Goal: Information Seeking & Learning: Learn about a topic

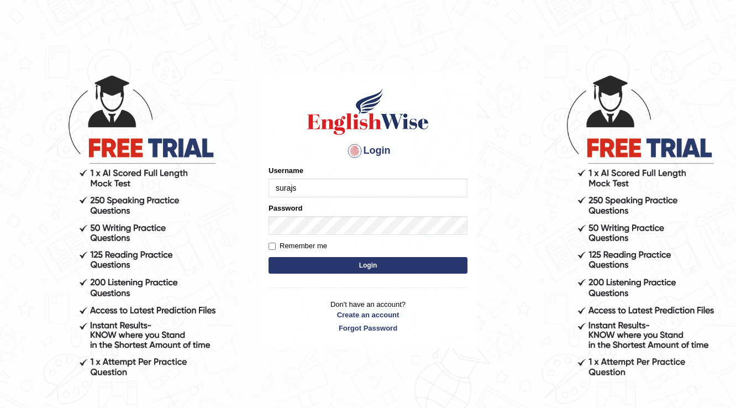
type input "surajshrestha100"
click at [287, 265] on button "Login" at bounding box center [367, 265] width 199 height 17
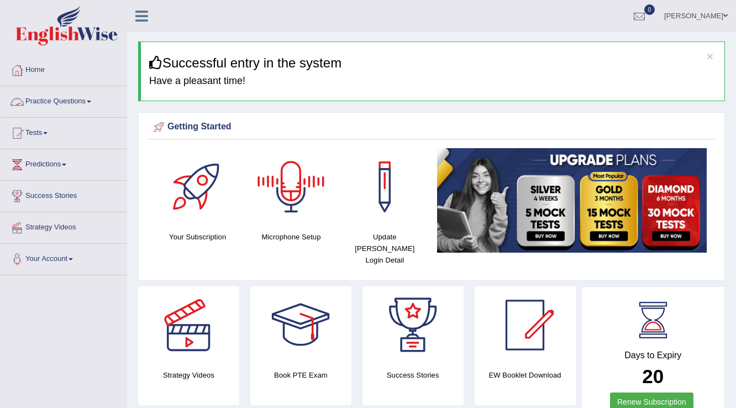
click at [90, 102] on link "Practice Questions" at bounding box center [64, 100] width 126 height 28
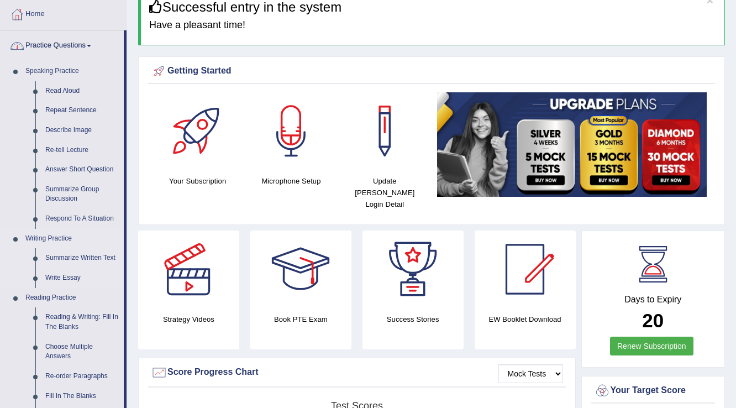
scroll to position [133, 0]
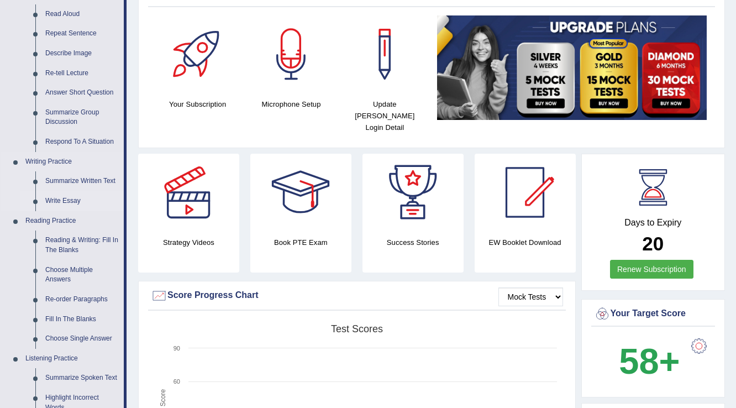
click at [72, 195] on link "Write Essay" at bounding box center [81, 201] width 83 height 20
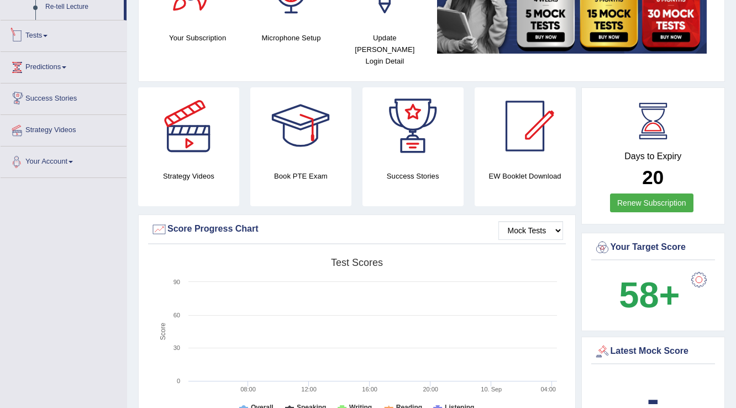
scroll to position [717, 0]
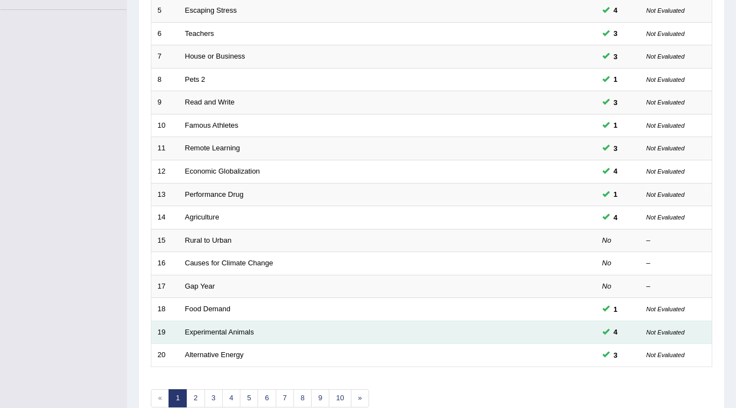
scroll to position [309, 0]
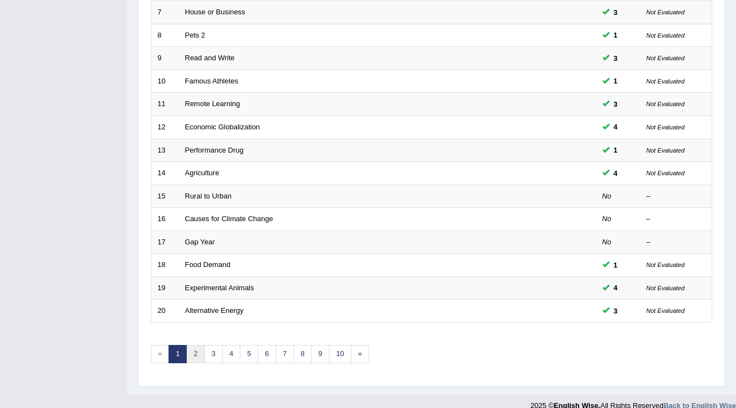
click at [199, 348] on link "2" at bounding box center [195, 354] width 18 height 18
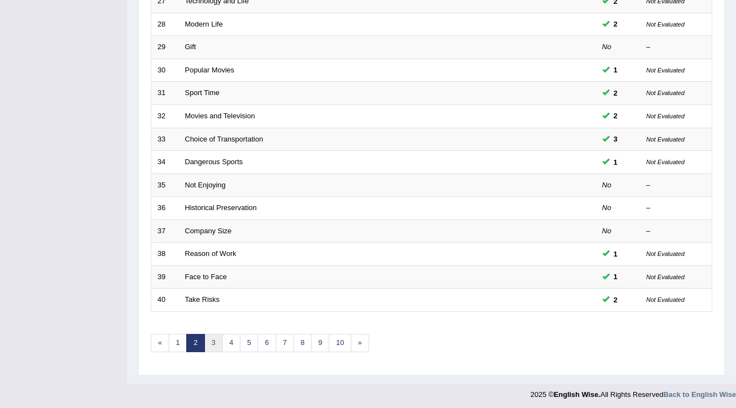
click at [211, 334] on link "3" at bounding box center [213, 343] width 18 height 18
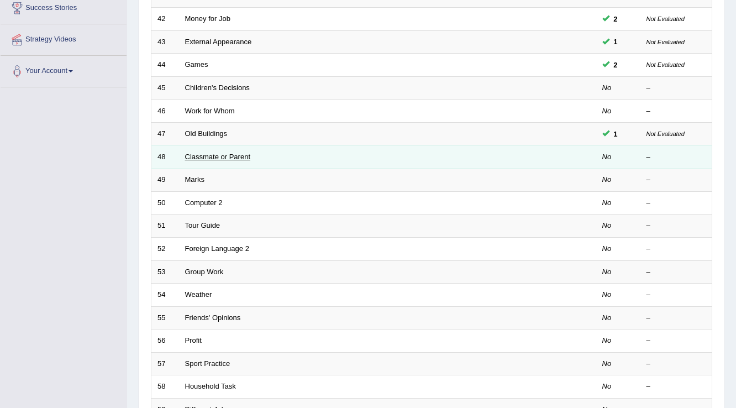
click at [201, 152] on link "Classmate or Parent" at bounding box center [218, 156] width 66 height 8
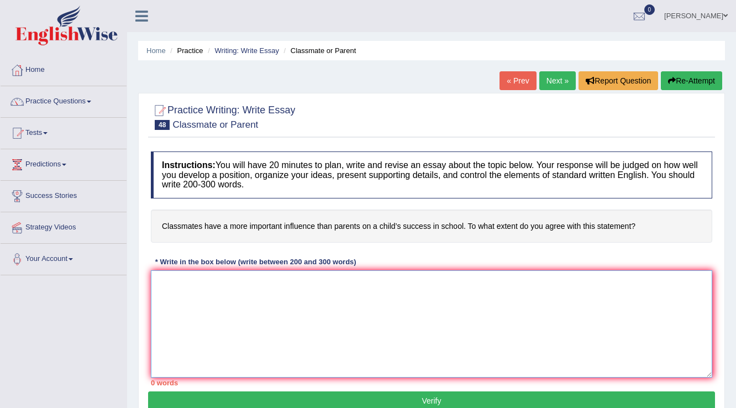
click at [253, 287] on textarea at bounding box center [431, 323] width 561 height 107
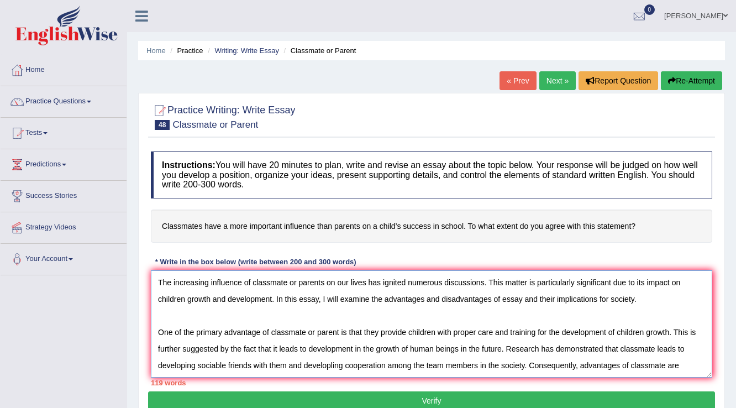
scroll to position [9, 0]
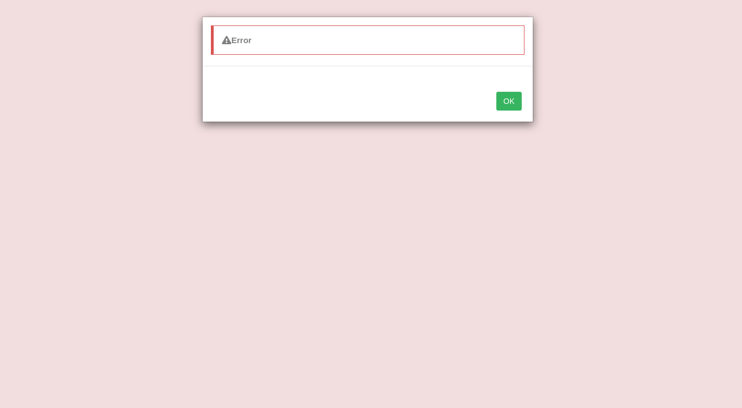
type textarea "The increasing influence of classmate or parents on our lives has ignited numer…"
click at [497, 92] on button "OK" at bounding box center [509, 101] width 25 height 19
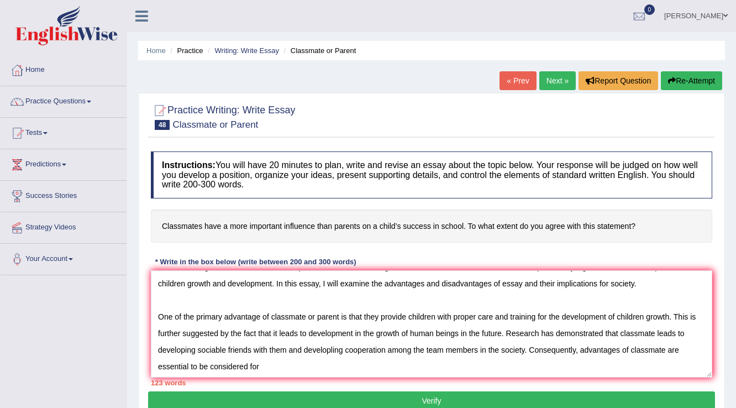
scroll to position [16, 0]
click at [303, 356] on textarea "The increasing influence of classmate or parents on our lives has ignited numer…" at bounding box center [431, 323] width 561 height 107
click at [289, 361] on textarea "The increasing influence of classmate or parents on our lives has ignited numer…" at bounding box center [431, 323] width 561 height 107
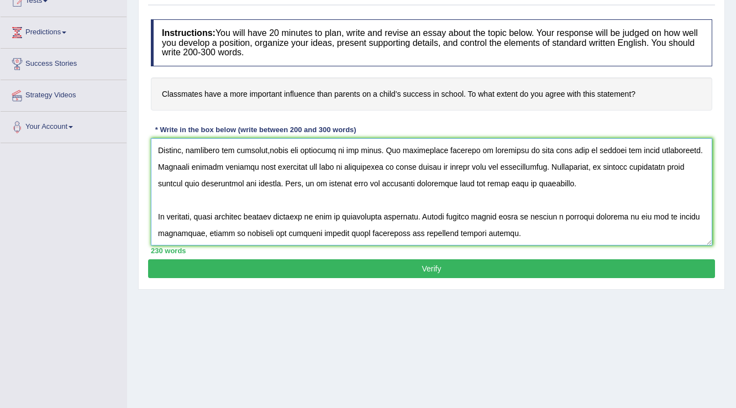
scroll to position [133, 0]
type textarea "The increasing influence of classmate or parents on our lives has ignited numer…"
click at [402, 276] on div "Practice Writing: Write Essay 48 Classmate or Parent Instructions: You will hav…" at bounding box center [431, 124] width 587 height 329
click at [396, 270] on button "Verify" at bounding box center [431, 268] width 567 height 19
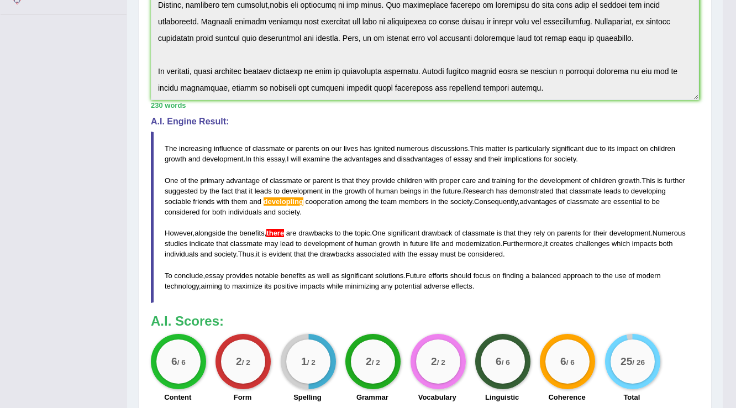
scroll to position [0, 0]
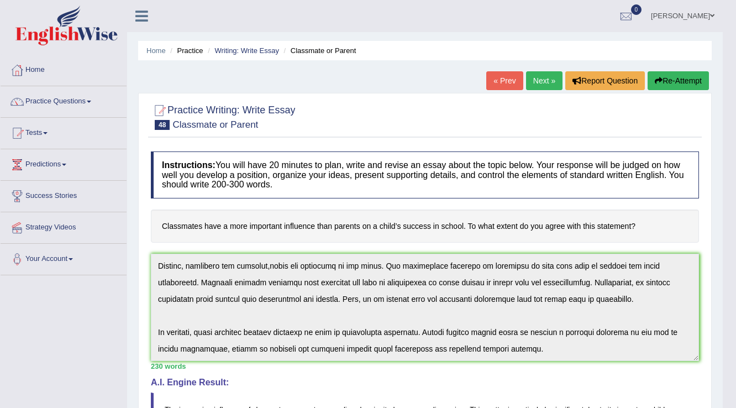
click at [684, 75] on button "Re-Attempt" at bounding box center [677, 80] width 61 height 19
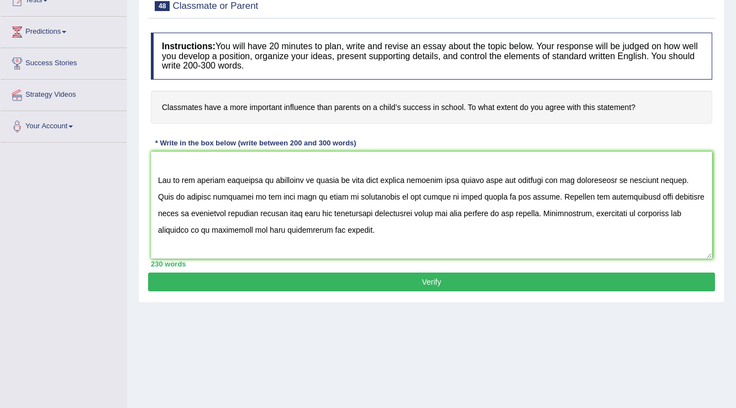
scroll to position [88, 0]
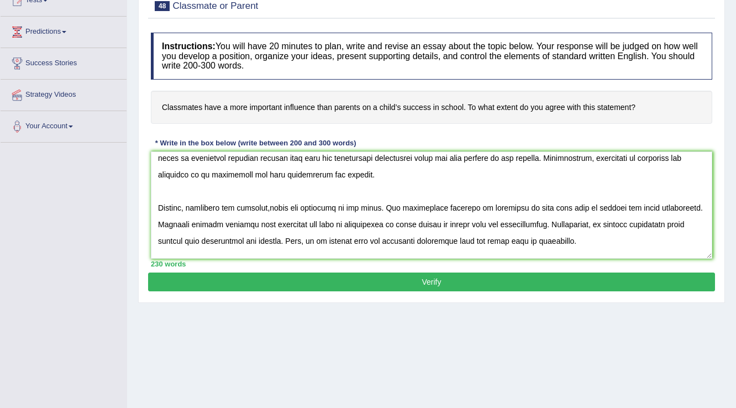
click at [271, 208] on textarea at bounding box center [431, 204] width 561 height 107
click at [268, 207] on textarea at bounding box center [431, 204] width 561 height 107
click at [272, 205] on textarea at bounding box center [431, 204] width 561 height 107
click at [268, 205] on textarea at bounding box center [431, 204] width 561 height 107
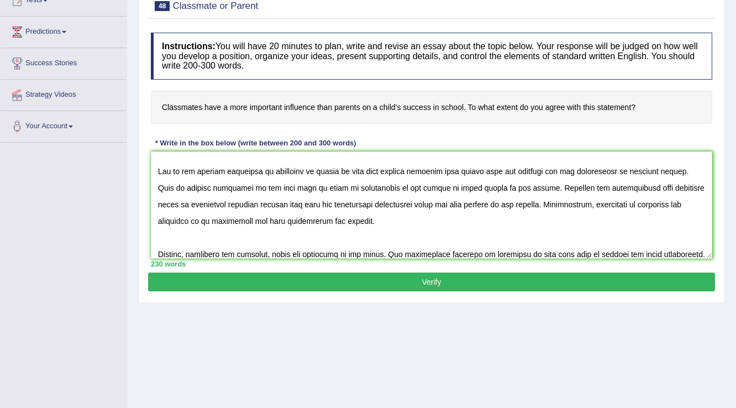
scroll to position [0, 0]
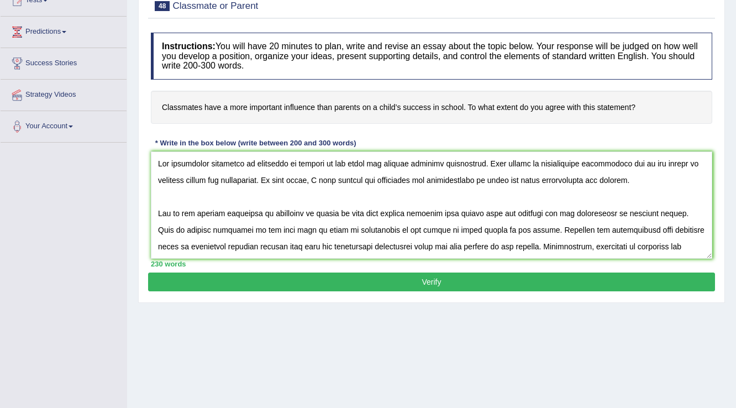
click at [334, 245] on textarea at bounding box center [431, 204] width 561 height 107
type textarea "The increasing influence of classmate or parents on our lives has ignited numer…"
click at [347, 280] on button "Verify" at bounding box center [431, 281] width 567 height 19
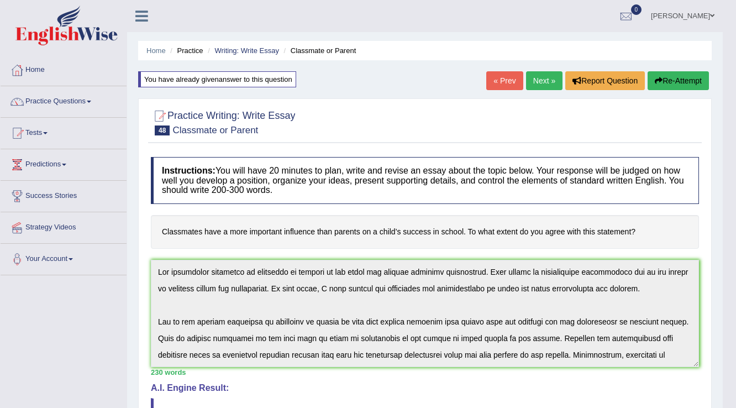
click at [547, 82] on link "Next »" at bounding box center [544, 80] width 36 height 19
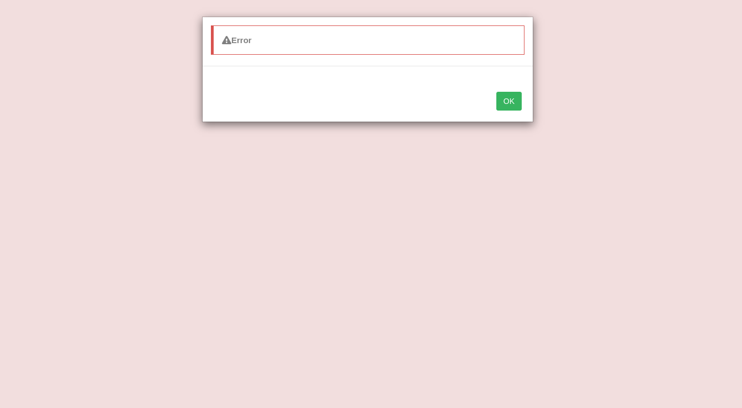
type textarea "The increasing influence of marks on our lives has ignited numerous discussions…"
click at [497, 92] on button "OK" at bounding box center [509, 101] width 25 height 19
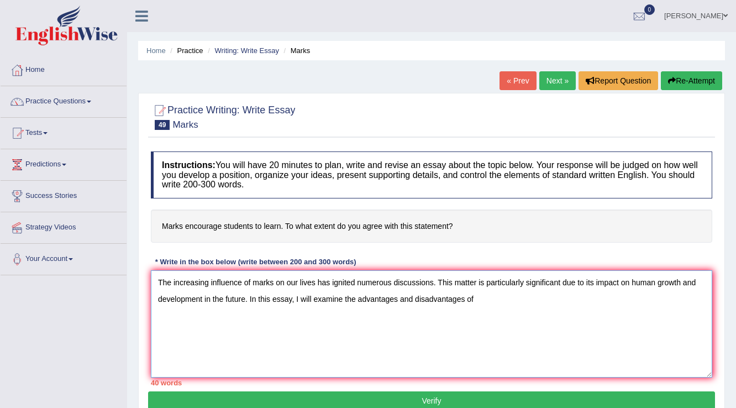
click at [494, 296] on textarea "The increasing influence of marks on our lives has ignited numerous discussions…" at bounding box center [431, 323] width 561 height 107
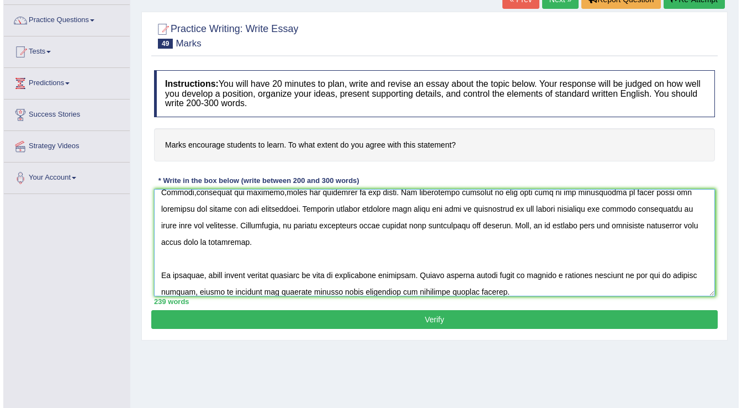
scroll to position [88, 0]
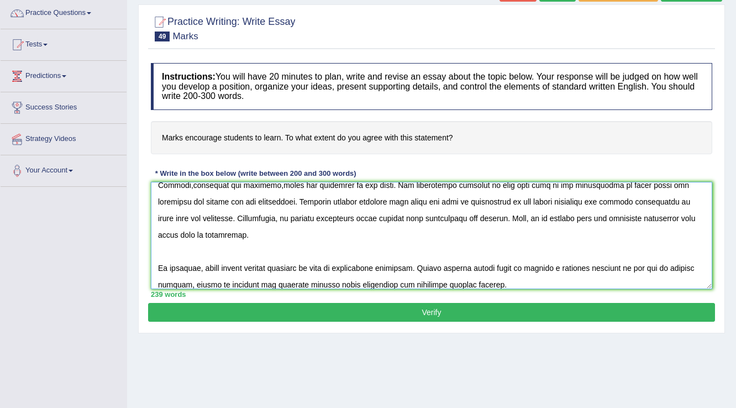
type textarea "The increasing influence of marks on our lives has ignited numerous discussions…"
click at [416, 307] on button "Verify" at bounding box center [431, 312] width 567 height 19
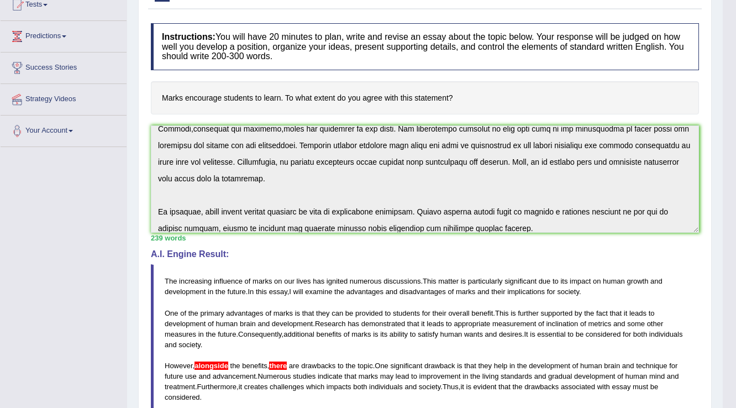
scroll to position [0, 0]
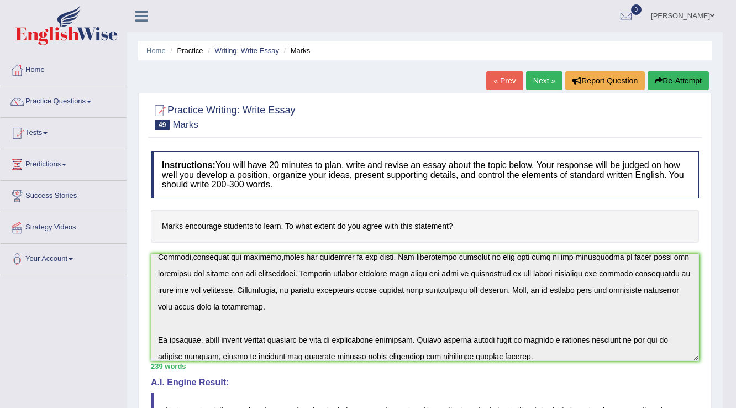
click at [546, 77] on link "Next »" at bounding box center [544, 80] width 36 height 19
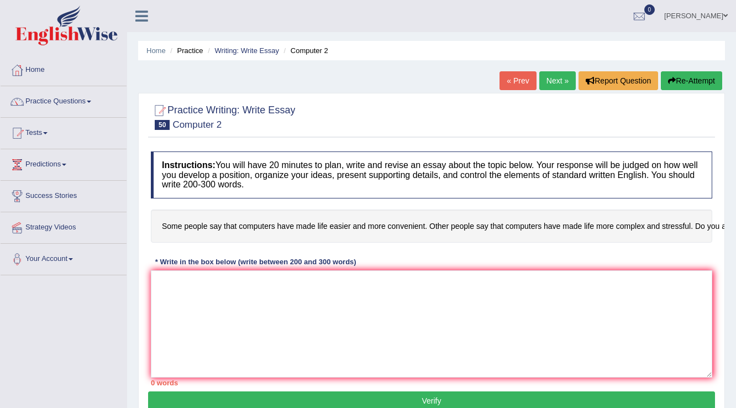
click at [547, 82] on link "Next »" at bounding box center [557, 80] width 36 height 19
click at [418, 303] on textarea at bounding box center [431, 323] width 561 height 107
click at [546, 74] on link "Next »" at bounding box center [557, 80] width 36 height 19
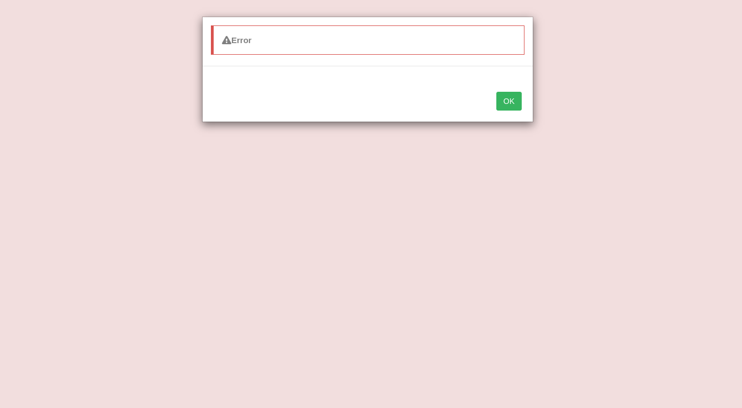
type textarea "The increasing influence of foreign language on our lives has ignited numerous …"
click at [497, 92] on button "OK" at bounding box center [509, 101] width 25 height 19
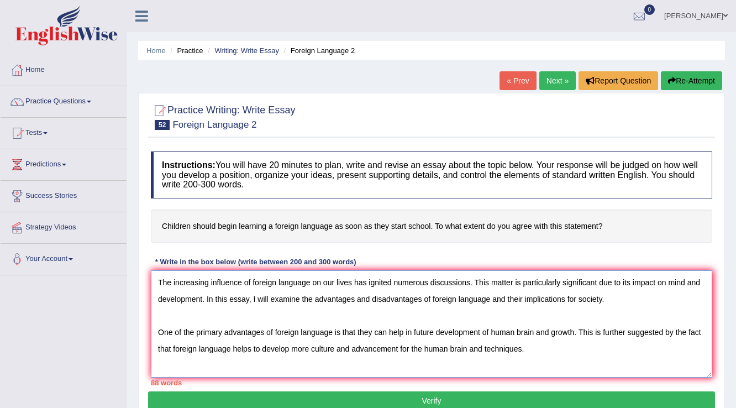
click at [527, 346] on textarea "The increasing influence of foreign language on our lives has ignited numerous …" at bounding box center [431, 323] width 561 height 107
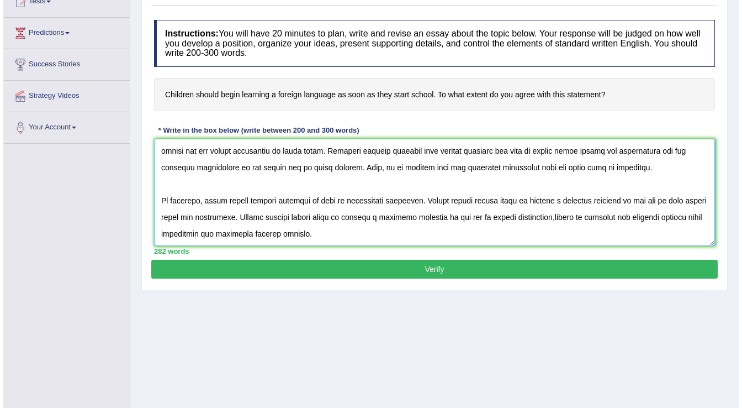
scroll to position [133, 0]
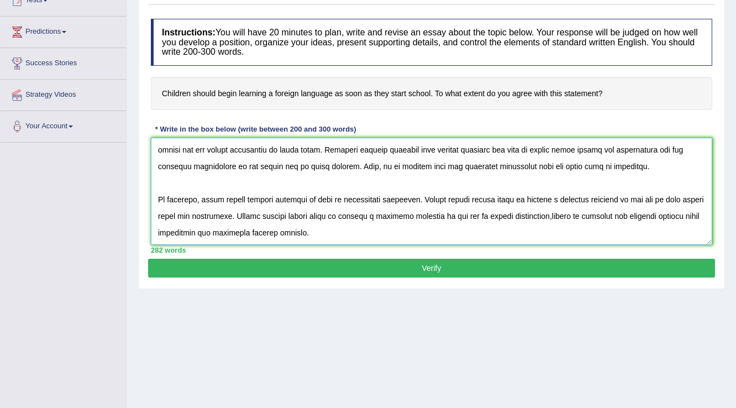
type textarea "The increasing influence of foreign language on our lives has ignited numerous …"
click at [437, 261] on button "Verify" at bounding box center [431, 268] width 567 height 19
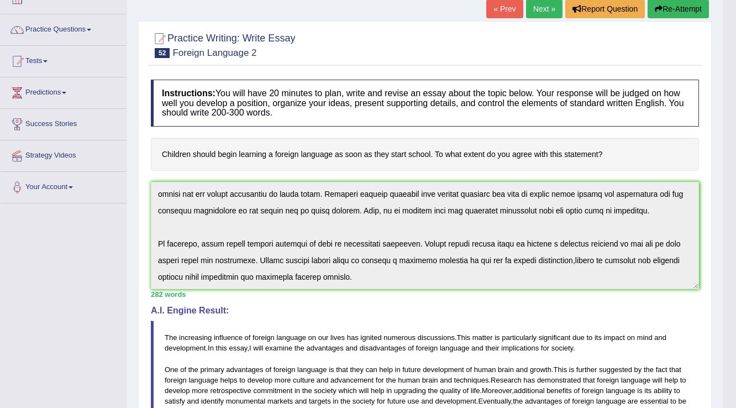
scroll to position [0, 0]
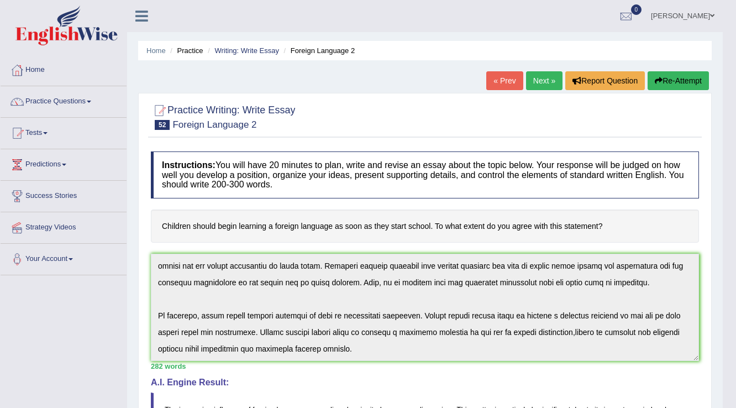
click at [545, 83] on link "Next »" at bounding box center [544, 80] width 36 height 19
